Goal: Information Seeking & Learning: Learn about a topic

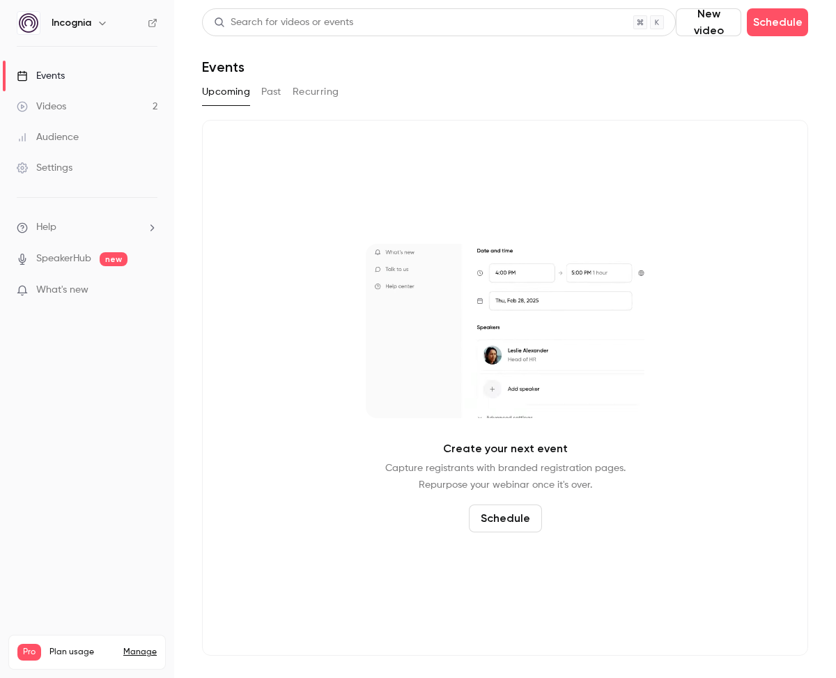
click at [73, 102] on link "Videos 2" at bounding box center [87, 106] width 174 height 31
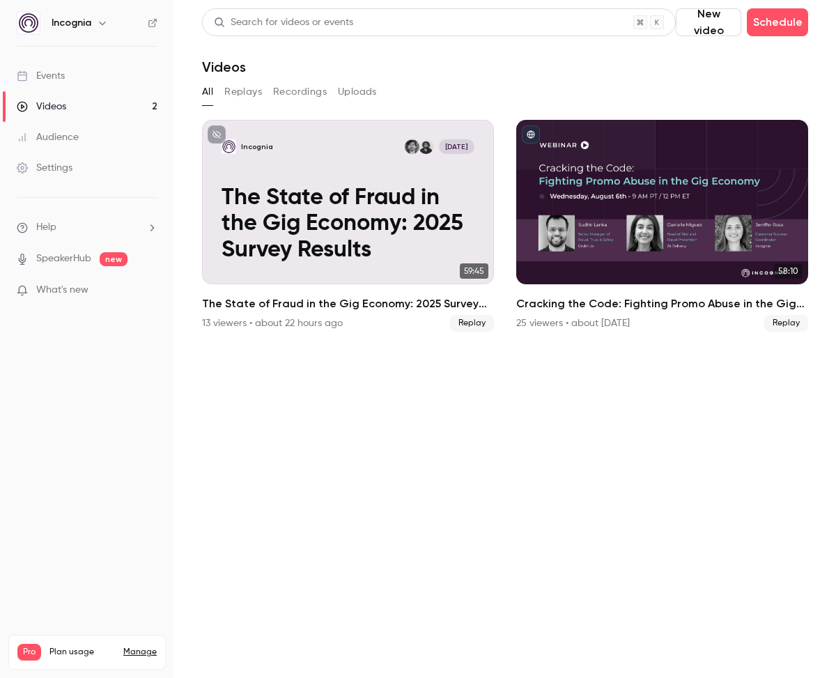
click at [68, 77] on link "Events" at bounding box center [87, 76] width 174 height 31
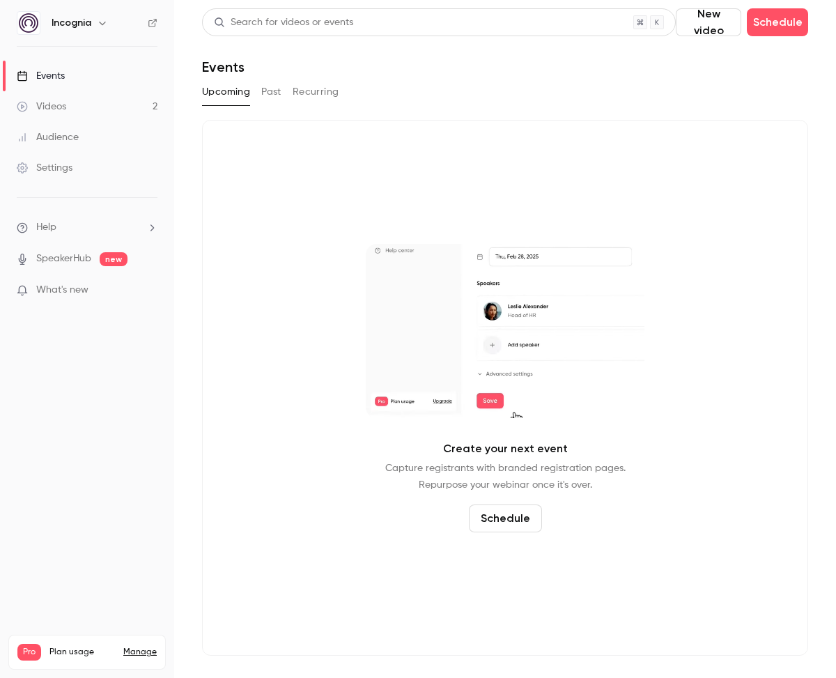
click at [263, 88] on button "Past" at bounding box center [271, 92] width 20 height 22
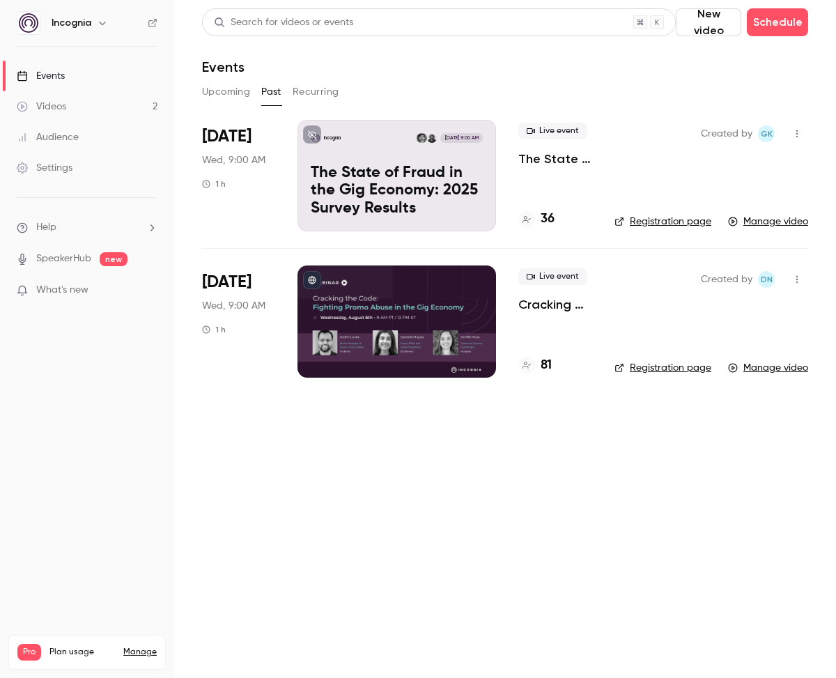
click at [550, 221] on h4 "36" at bounding box center [548, 219] width 14 height 19
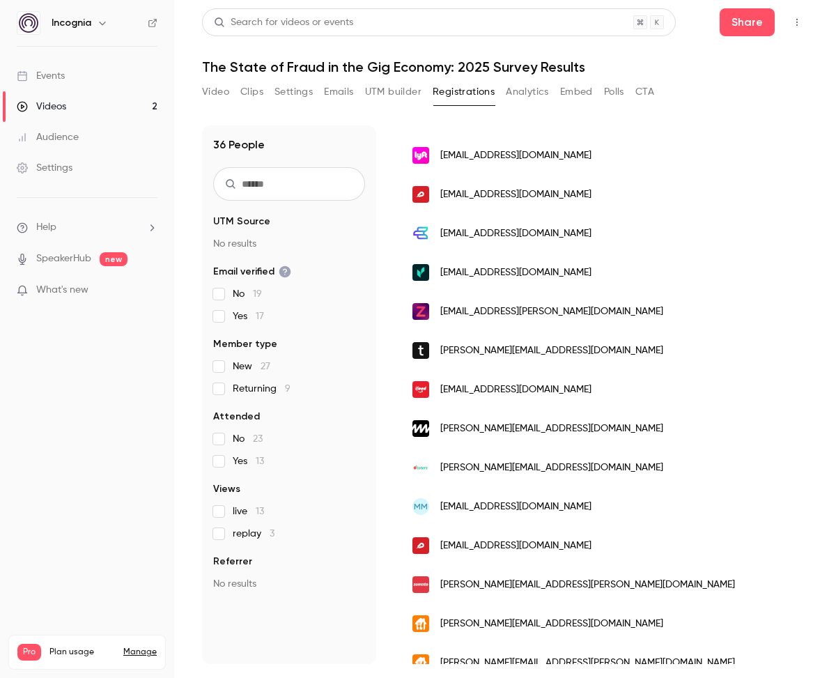
scroll to position [268, 0]
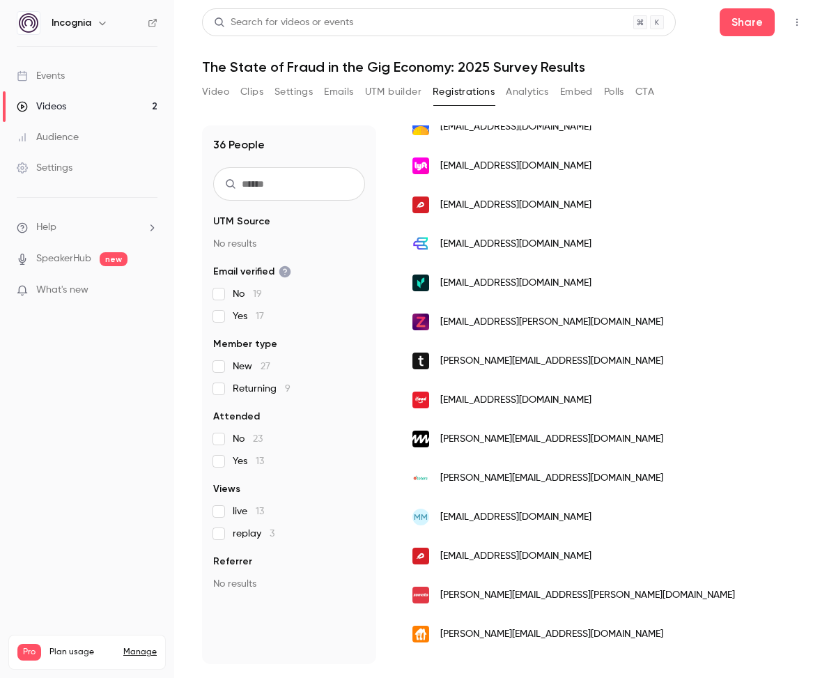
click at [62, 105] on div "Videos" at bounding box center [41, 107] width 49 height 14
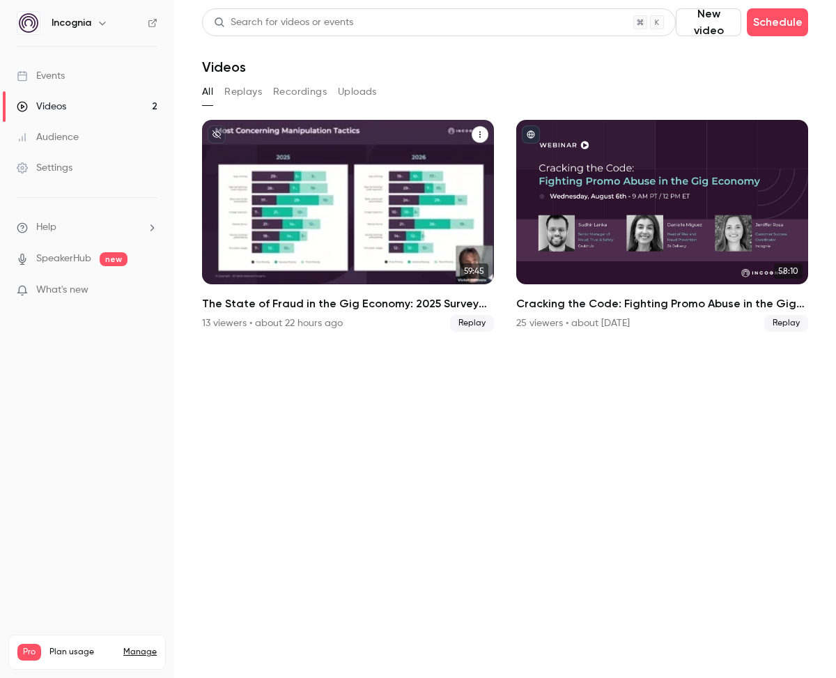
click at [383, 229] on p "The State of Fraud in the Gig Economy: 2025 Survey Results" at bounding box center [348, 224] width 252 height 79
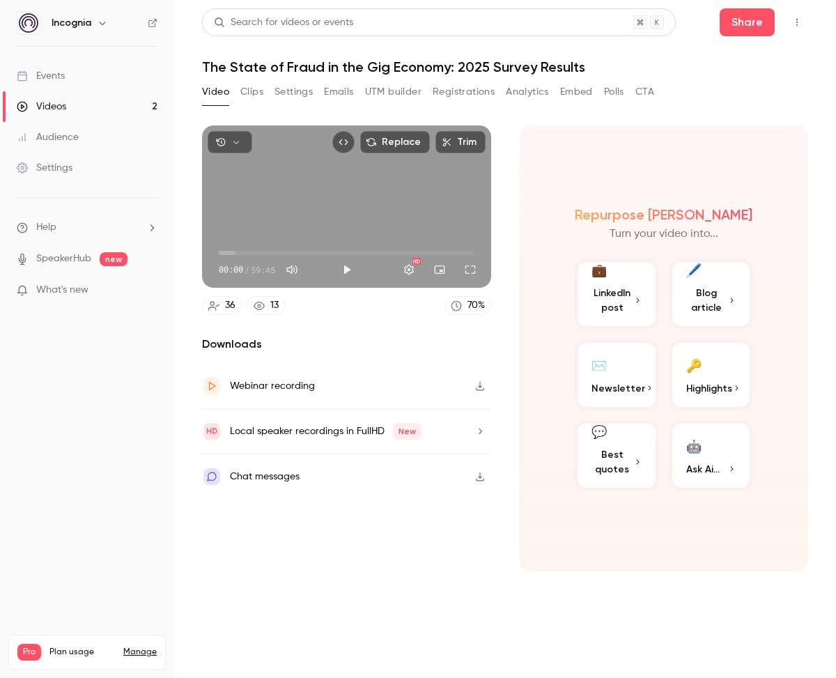
click at [76, 106] on link "Videos 2" at bounding box center [87, 106] width 174 height 31
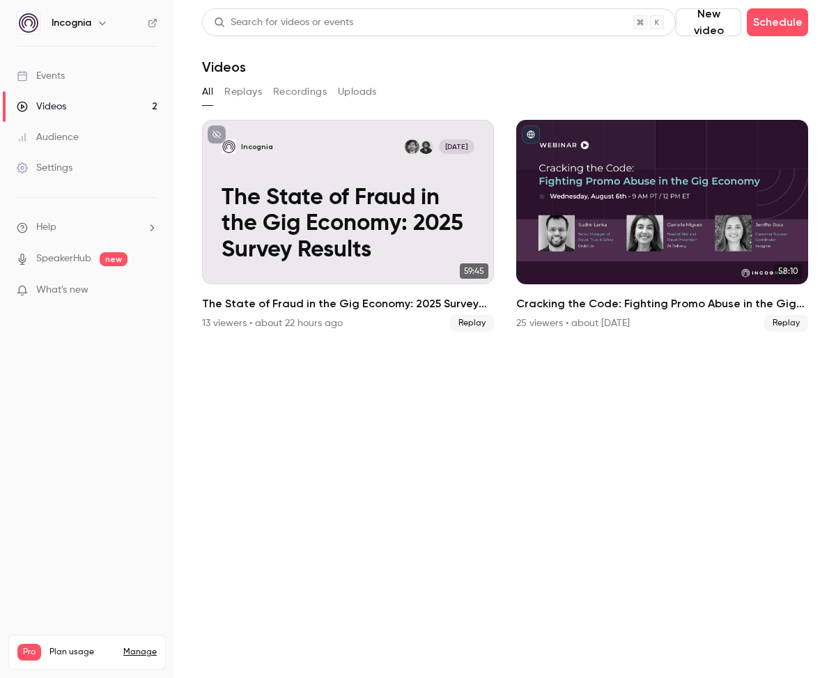
click at [90, 138] on link "Audience" at bounding box center [87, 137] width 174 height 31
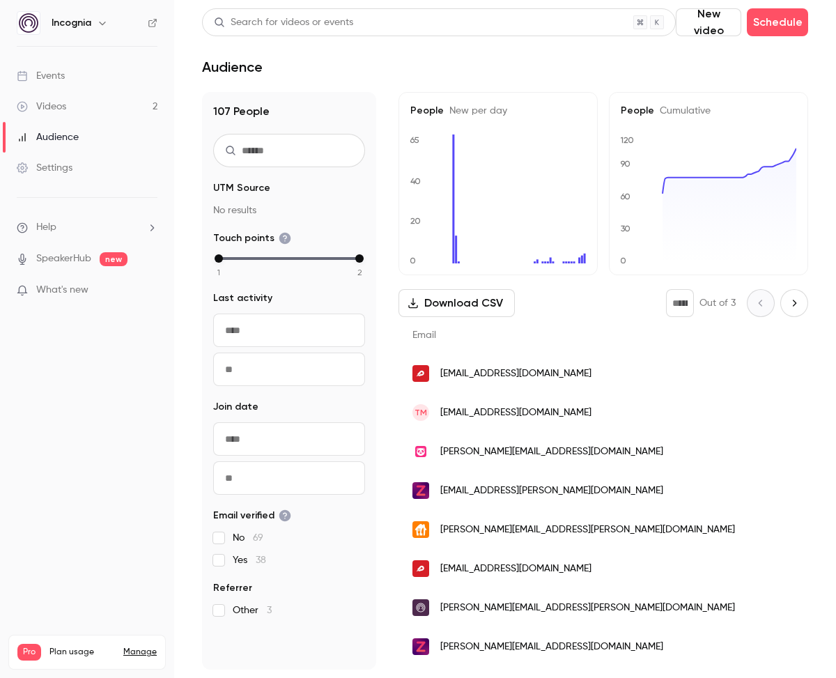
drag, startPoint x: 53, startPoint y: 100, endPoint x: 61, endPoint y: 91, distance: 12.4
click at [53, 100] on div "Videos" at bounding box center [41, 107] width 49 height 14
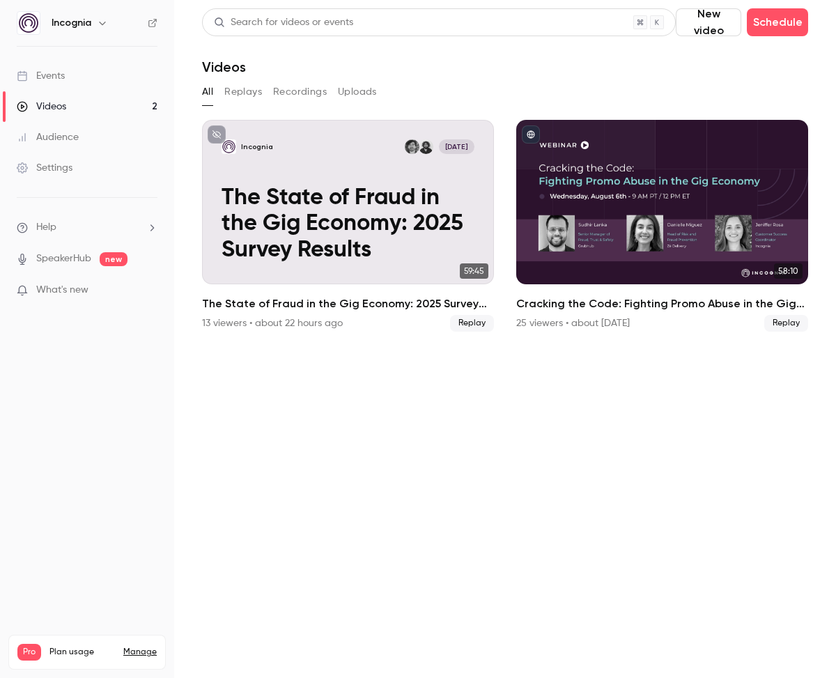
click at [65, 78] on link "Events" at bounding box center [87, 76] width 174 height 31
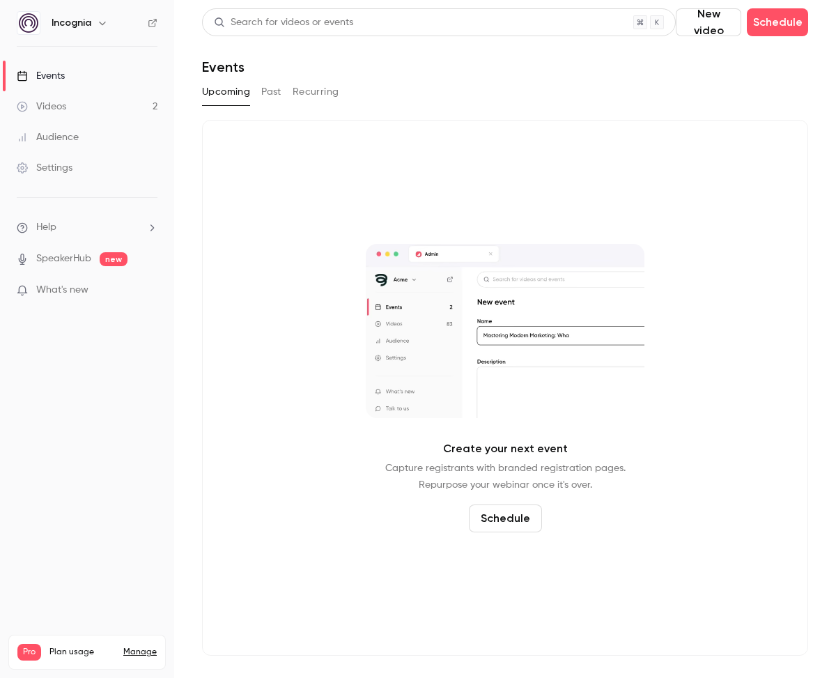
click at [281, 92] on div "Upcoming Past Recurring" at bounding box center [505, 92] width 606 height 22
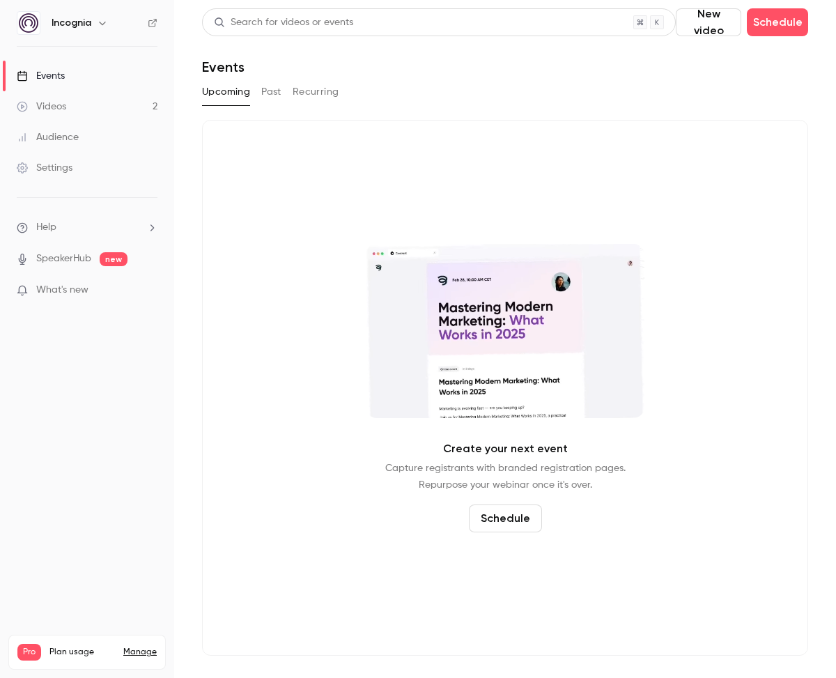
click at [274, 93] on button "Past" at bounding box center [271, 92] width 20 height 22
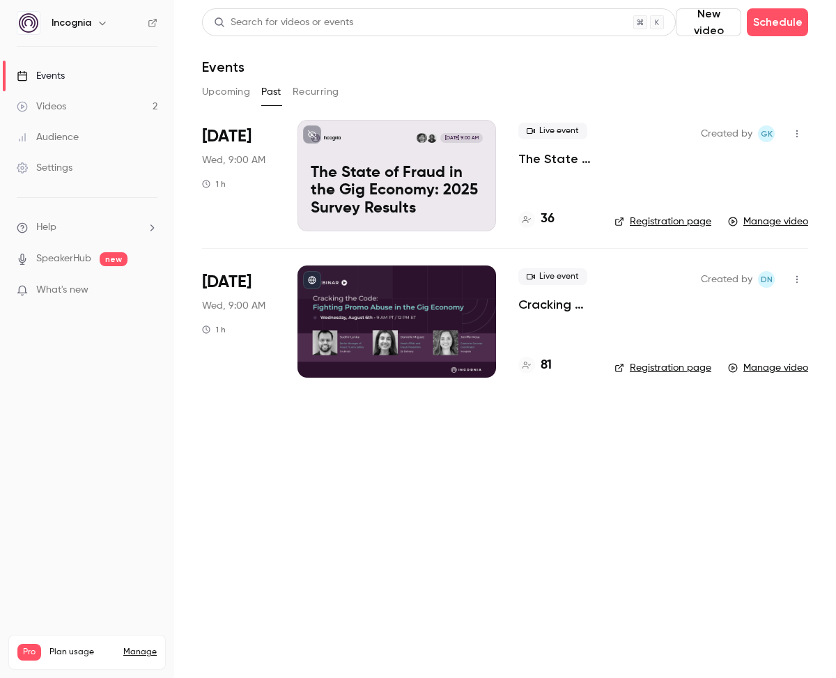
click at [344, 183] on p "The State of Fraud in the Gig Economy: 2025 Survey Results" at bounding box center [397, 191] width 172 height 54
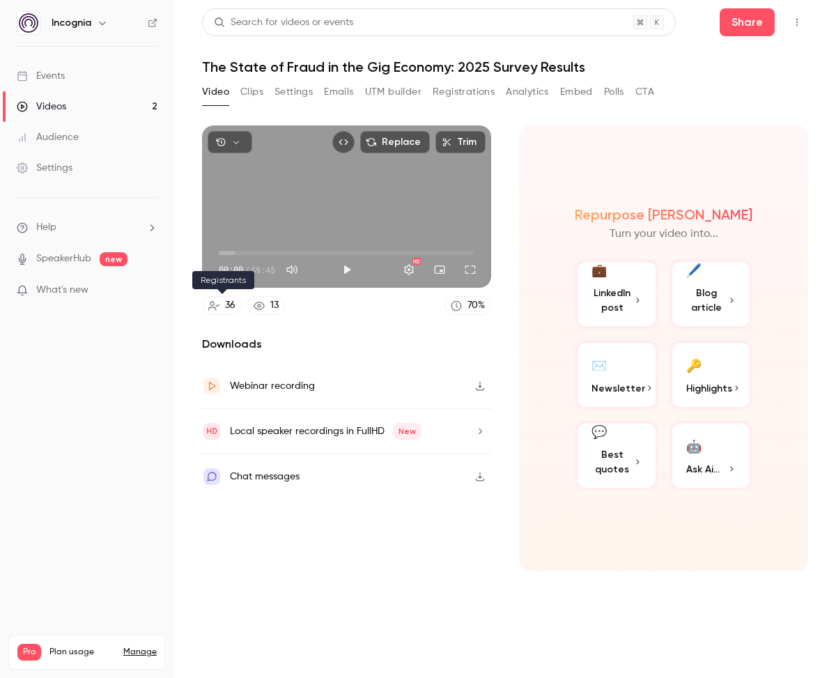
click at [231, 306] on div "36" at bounding box center [230, 305] width 10 height 15
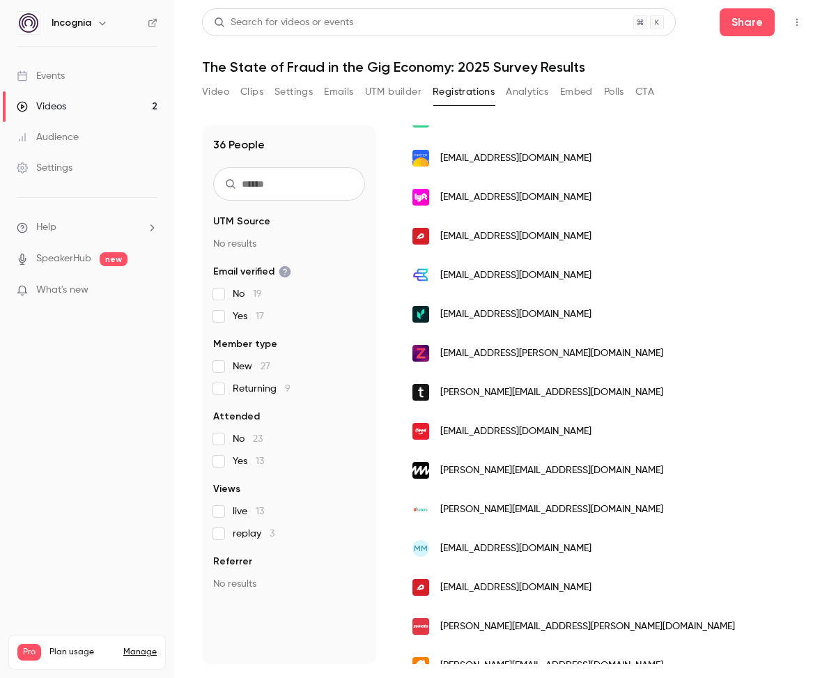
scroll to position [0, 273]
click at [70, 113] on link "Videos 2" at bounding box center [87, 106] width 174 height 31
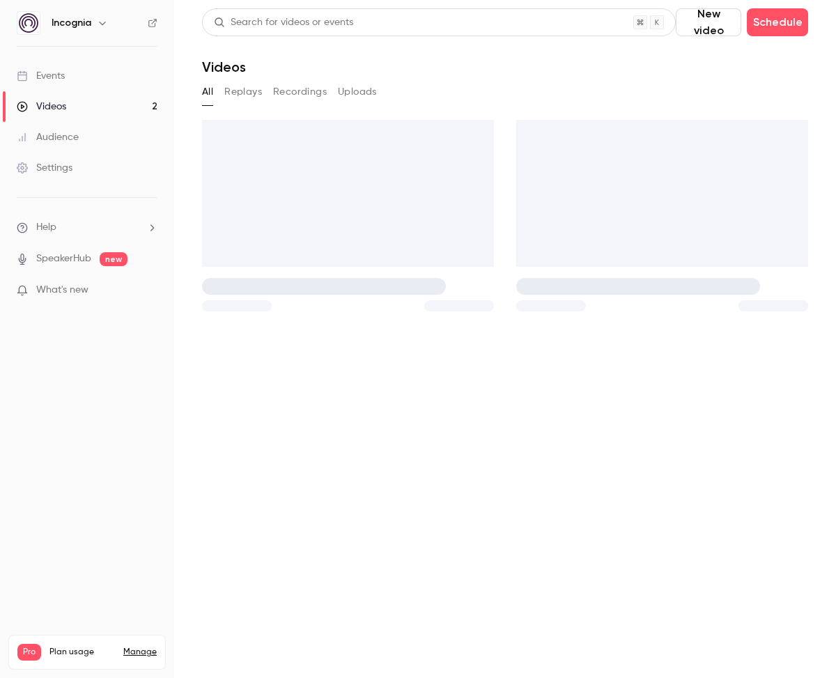
click at [63, 78] on div "Events" at bounding box center [41, 76] width 48 height 14
